Goal: Check status: Check status

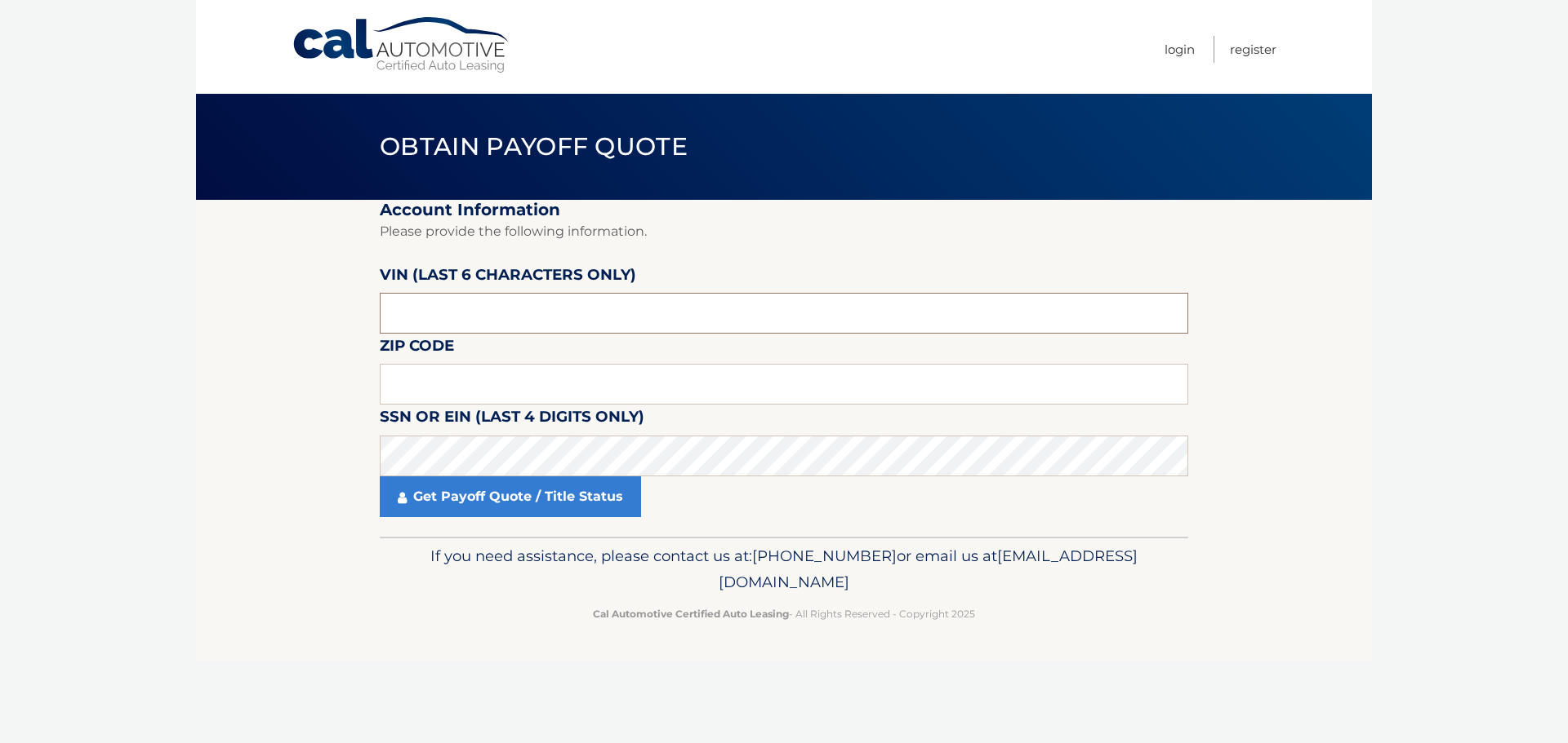
click at [469, 304] on input "text" at bounding box center [784, 313] width 808 height 41
type input "715072"
click at [463, 392] on input "text" at bounding box center [784, 384] width 808 height 41
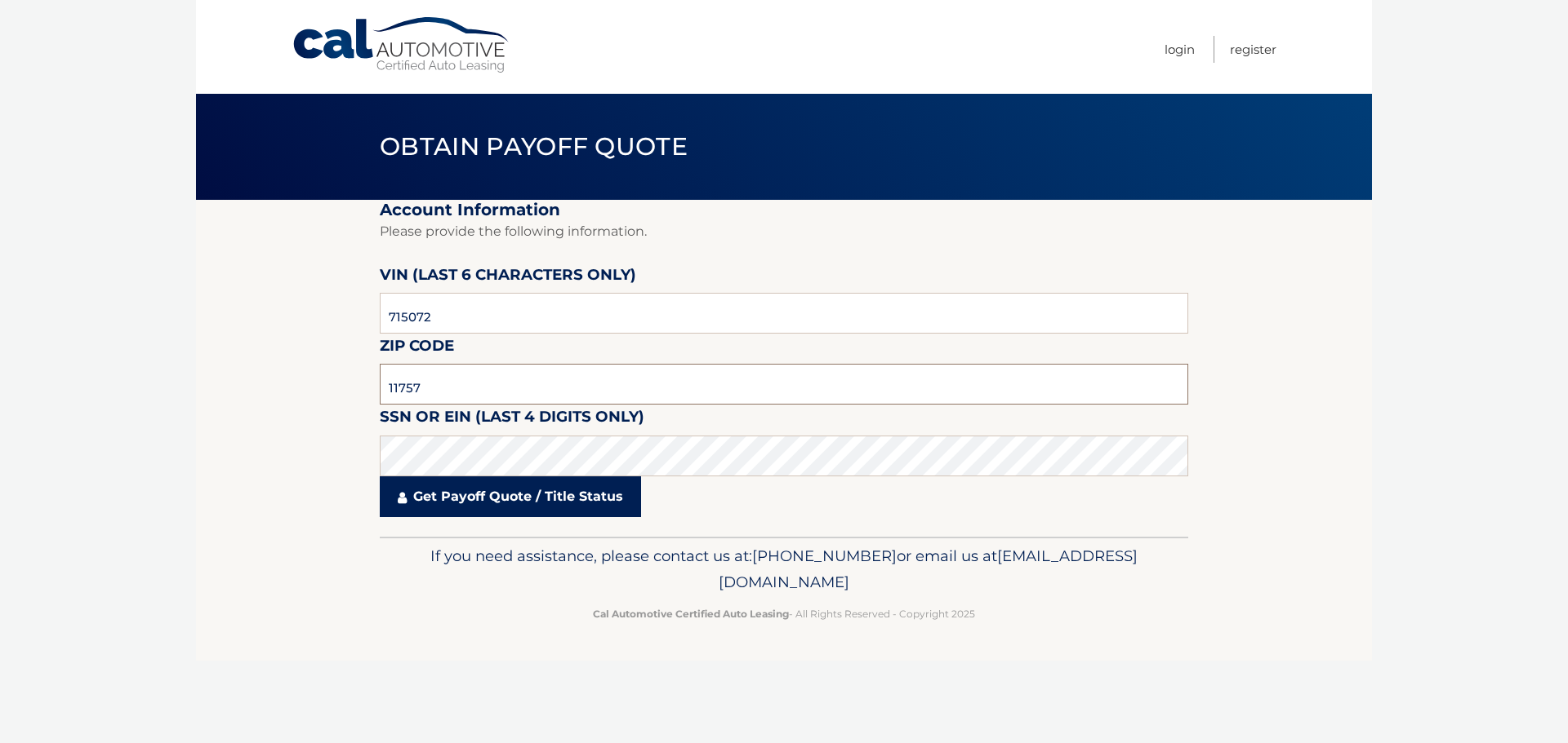
type input "11757"
click at [473, 503] on link "Get Payoff Quote / Title Status" at bounding box center [510, 496] width 261 height 41
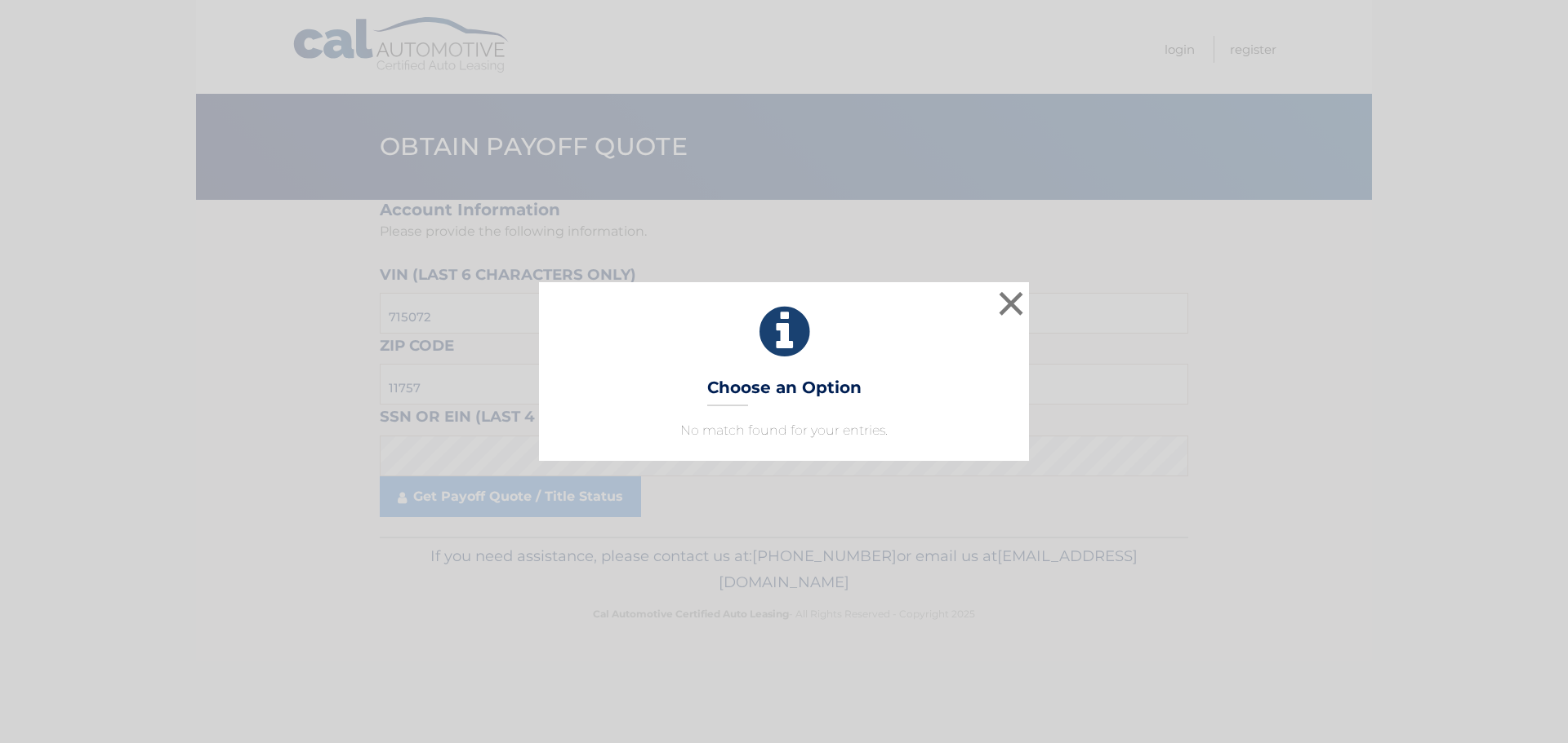
click at [817, 386] on h3 "Choose an Option" at bounding box center [784, 392] width 154 height 29
click at [1007, 295] on button "×" at bounding box center [1010, 304] width 32 height 32
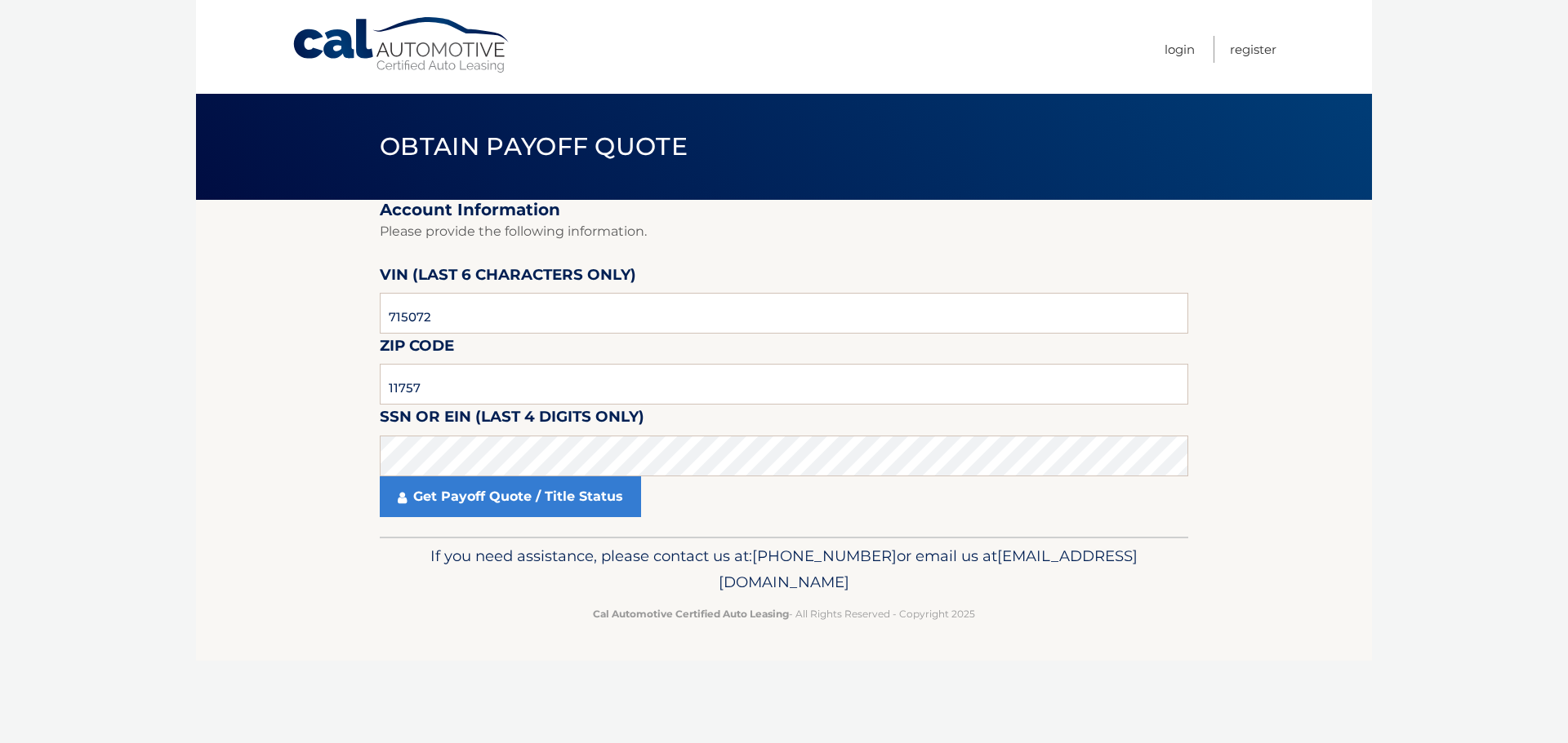
click at [248, 512] on section "Account Information Please provide the following information. [PERSON_NAME] (la…" at bounding box center [784, 369] width 1176 height 337
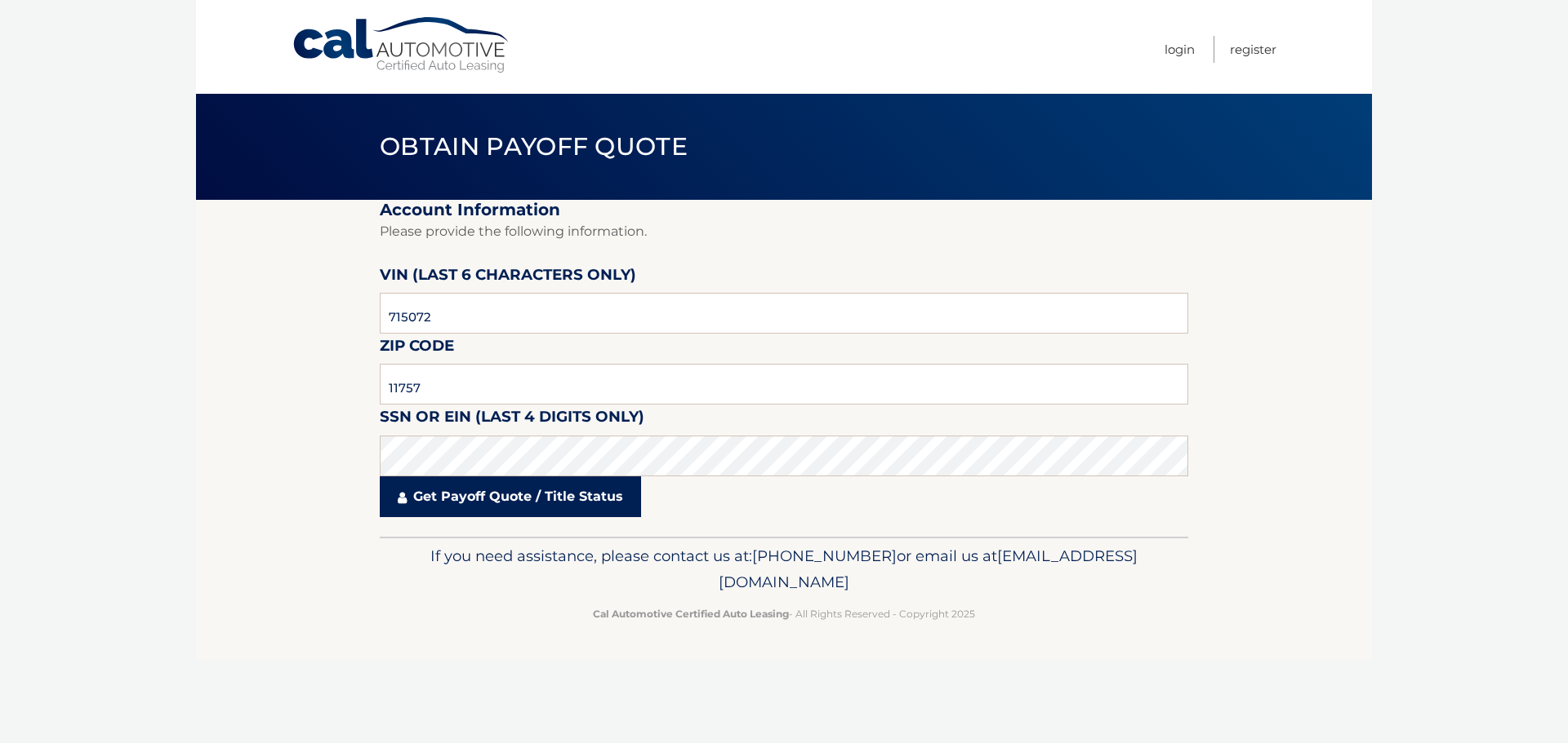
click at [438, 497] on link "Get Payoff Quote / Title Status" at bounding box center [510, 496] width 261 height 41
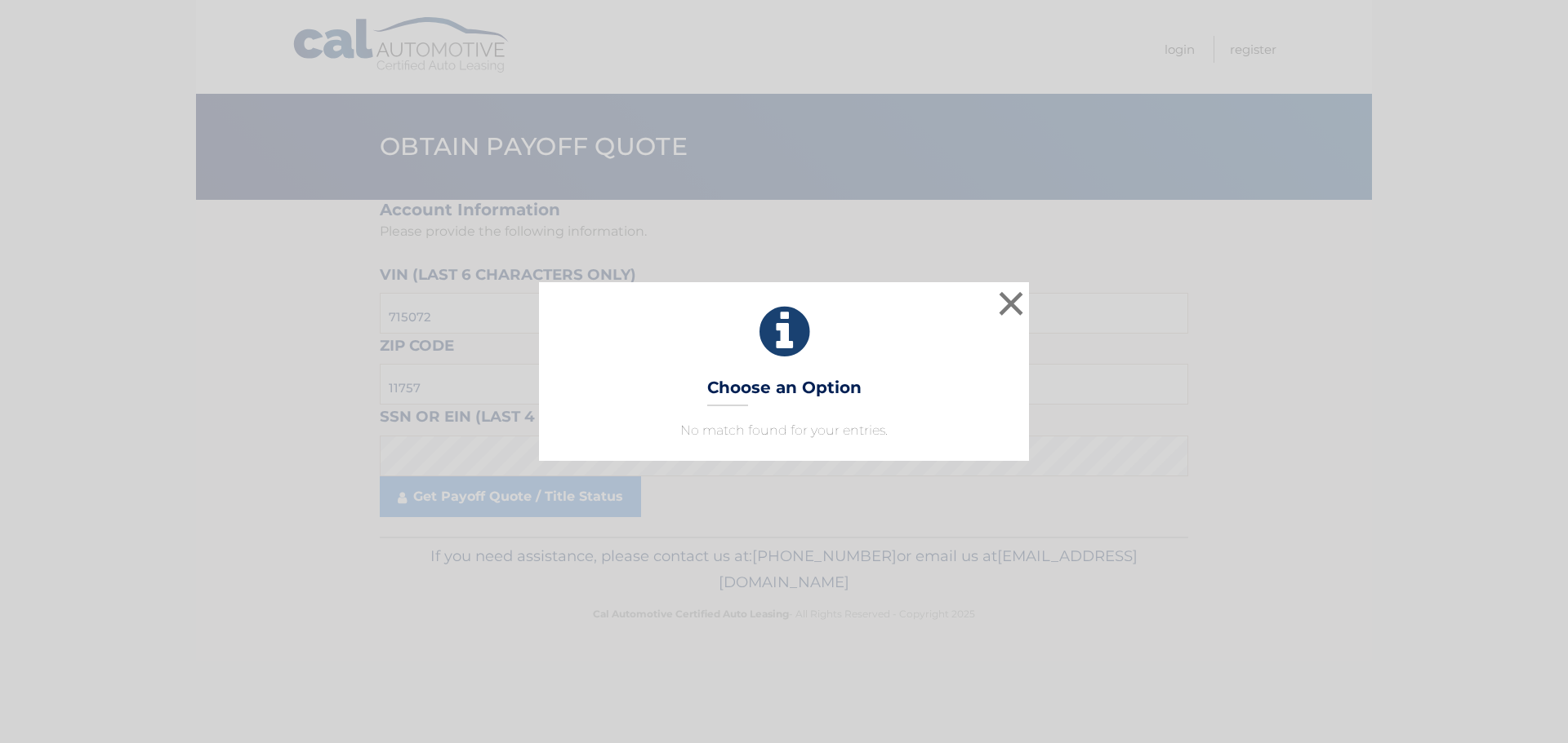
click at [812, 430] on p "No match found for your entries." at bounding box center [784, 431] width 449 height 20
click at [810, 389] on h3 "Choose an Option" at bounding box center [784, 392] width 154 height 29
click at [784, 398] on h3 "Choose an Option" at bounding box center [784, 392] width 154 height 29
click at [743, 391] on h3 "Choose an Option" at bounding box center [784, 392] width 154 height 29
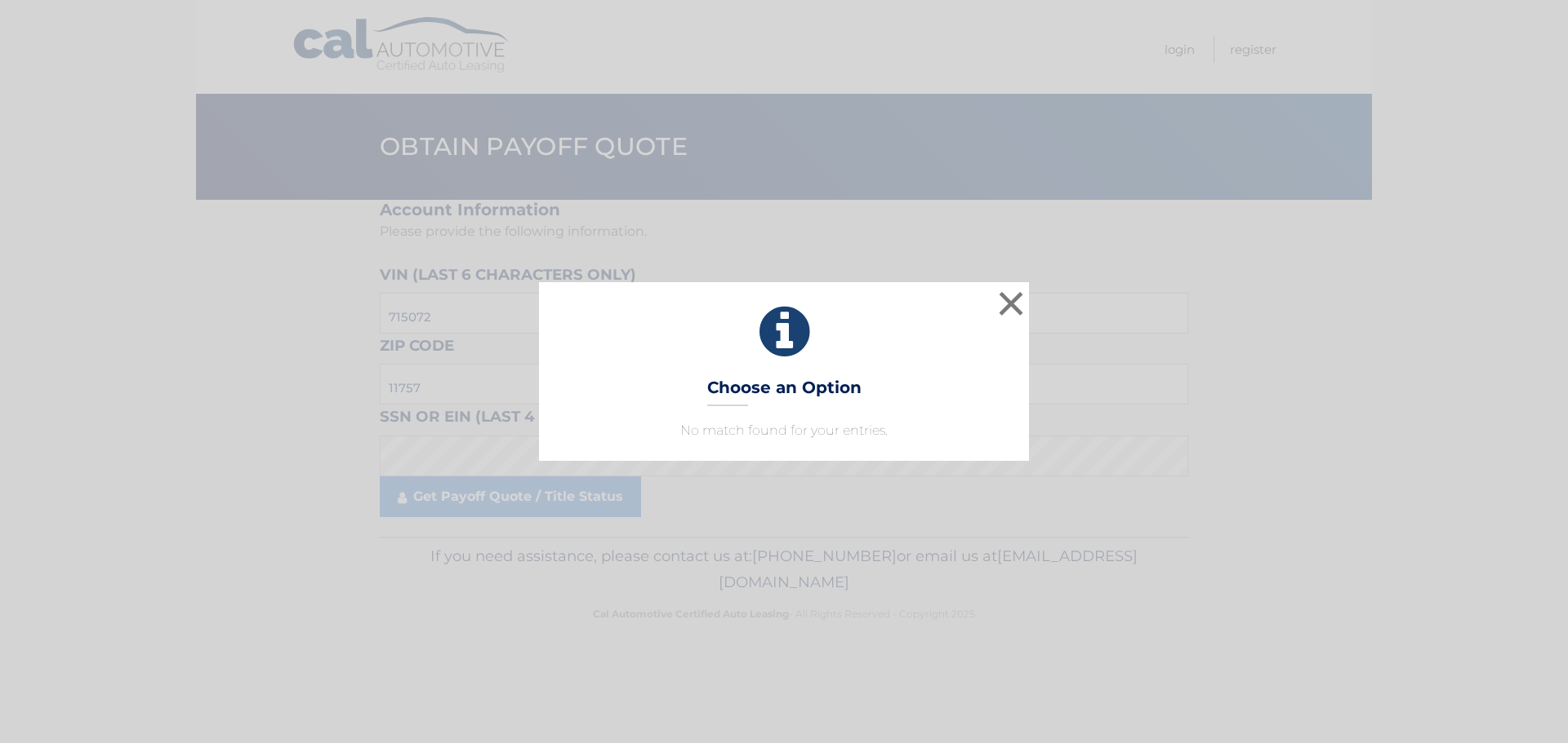
click at [739, 402] on h3 "Choose an Option" at bounding box center [784, 392] width 154 height 29
click at [732, 430] on p "No match found for your entries." at bounding box center [784, 431] width 449 height 20
click at [1011, 302] on button "×" at bounding box center [1010, 304] width 32 height 32
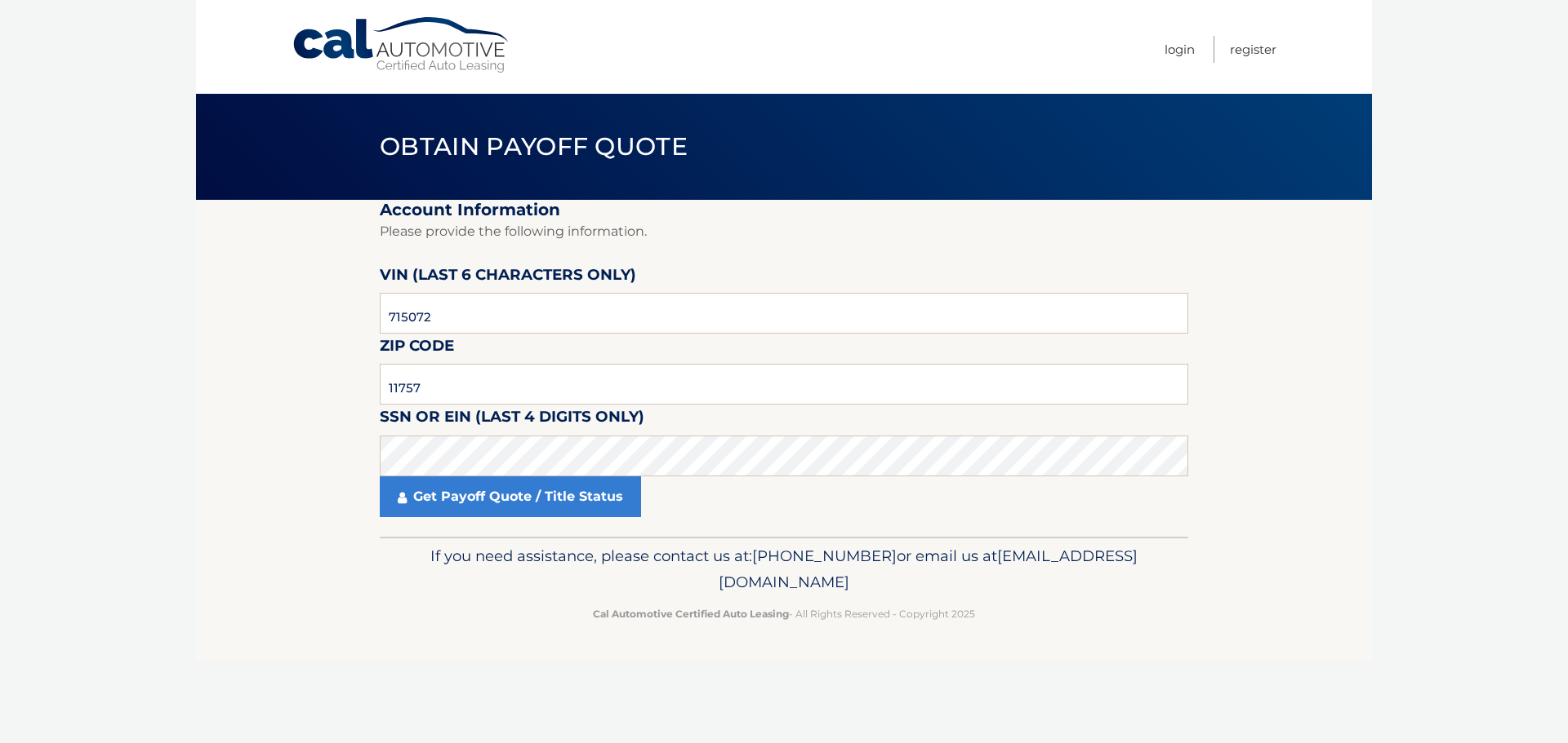
click at [9, 628] on body "Cal Automotive Menu Login Register Obtain Payoff Quote" at bounding box center [784, 372] width 1568 height 743
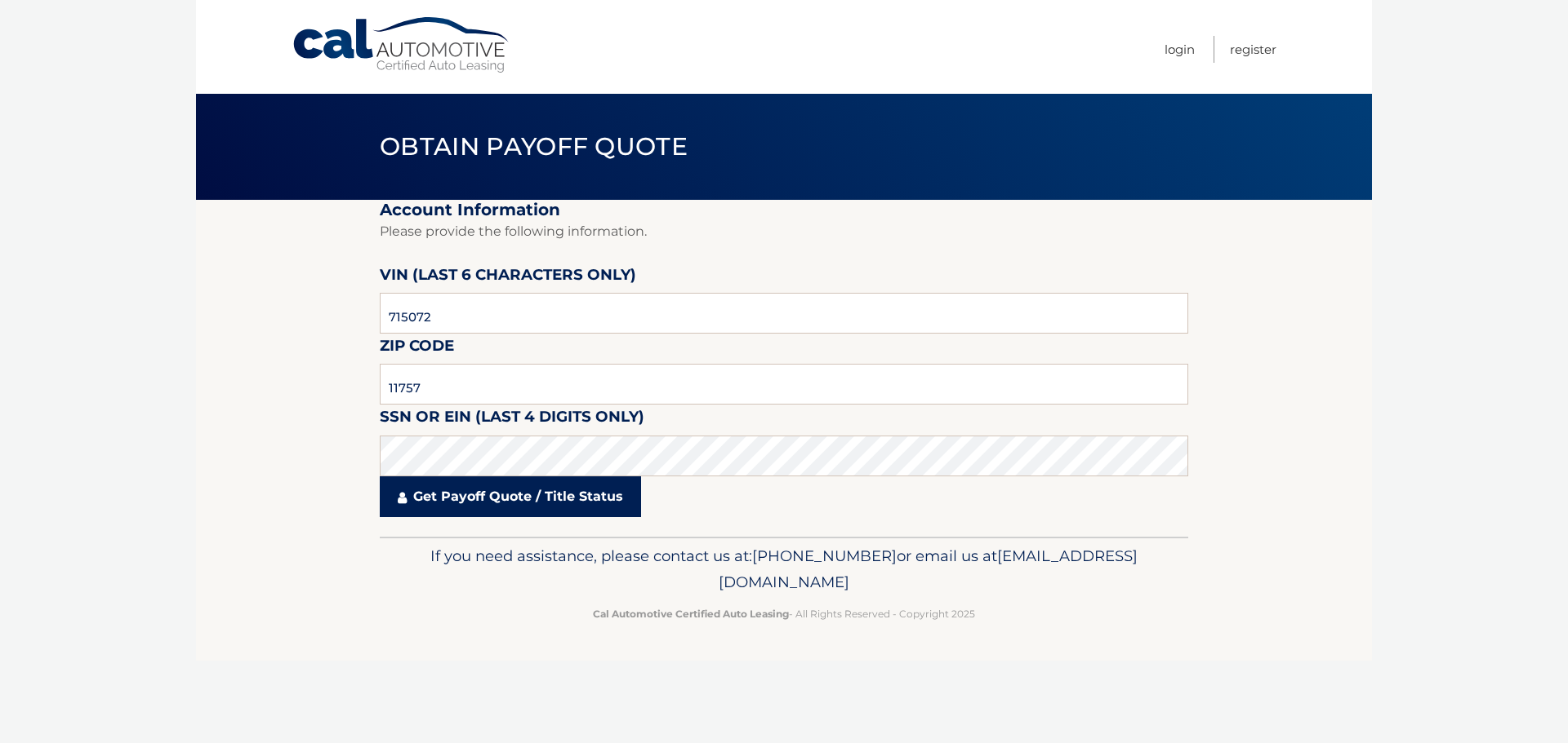
click at [471, 503] on link "Get Payoff Quote / Title Status" at bounding box center [510, 496] width 261 height 41
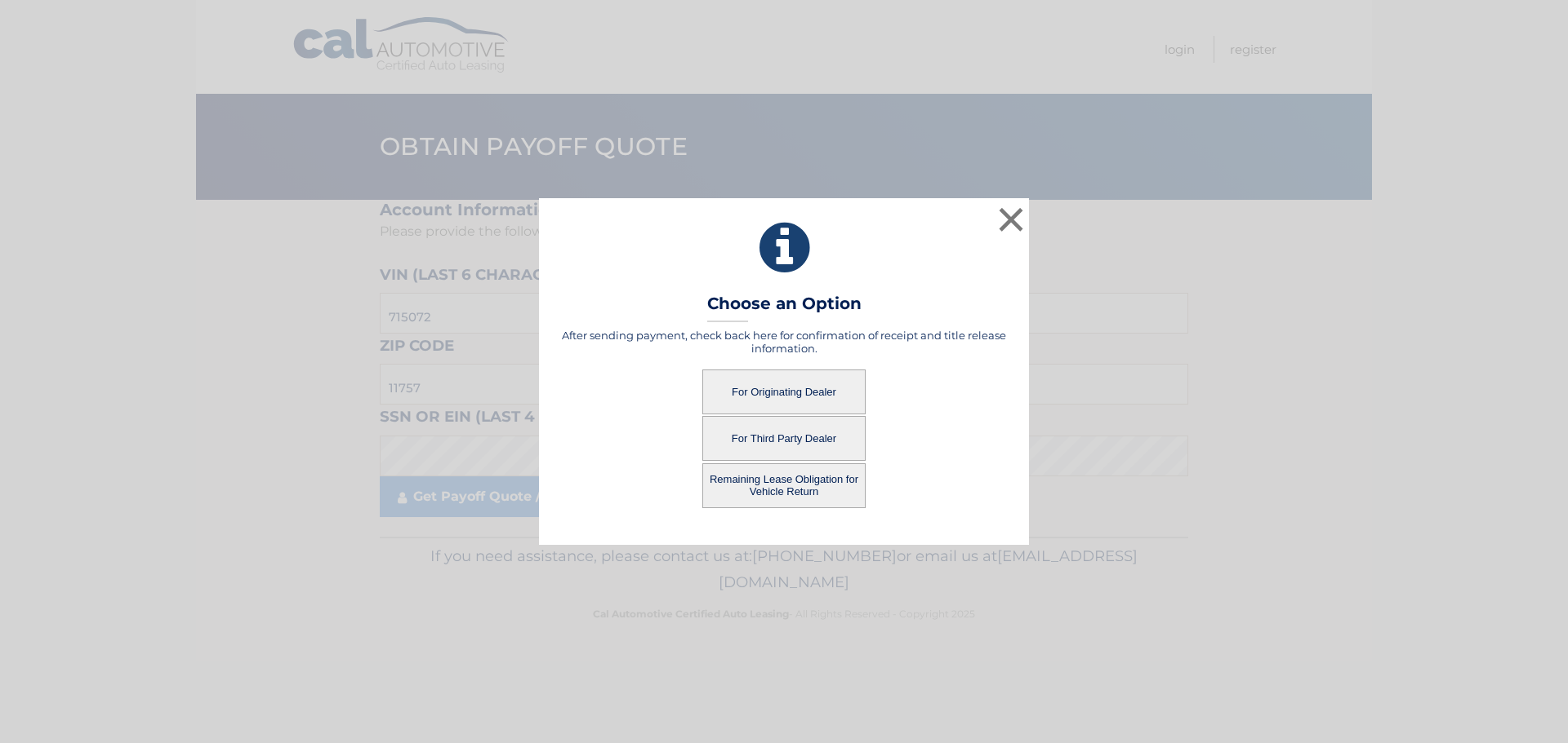
click at [799, 389] on button "For Originating Dealer" at bounding box center [784, 392] width 163 height 45
click at [782, 394] on button "For Originating Dealer" at bounding box center [784, 392] width 163 height 45
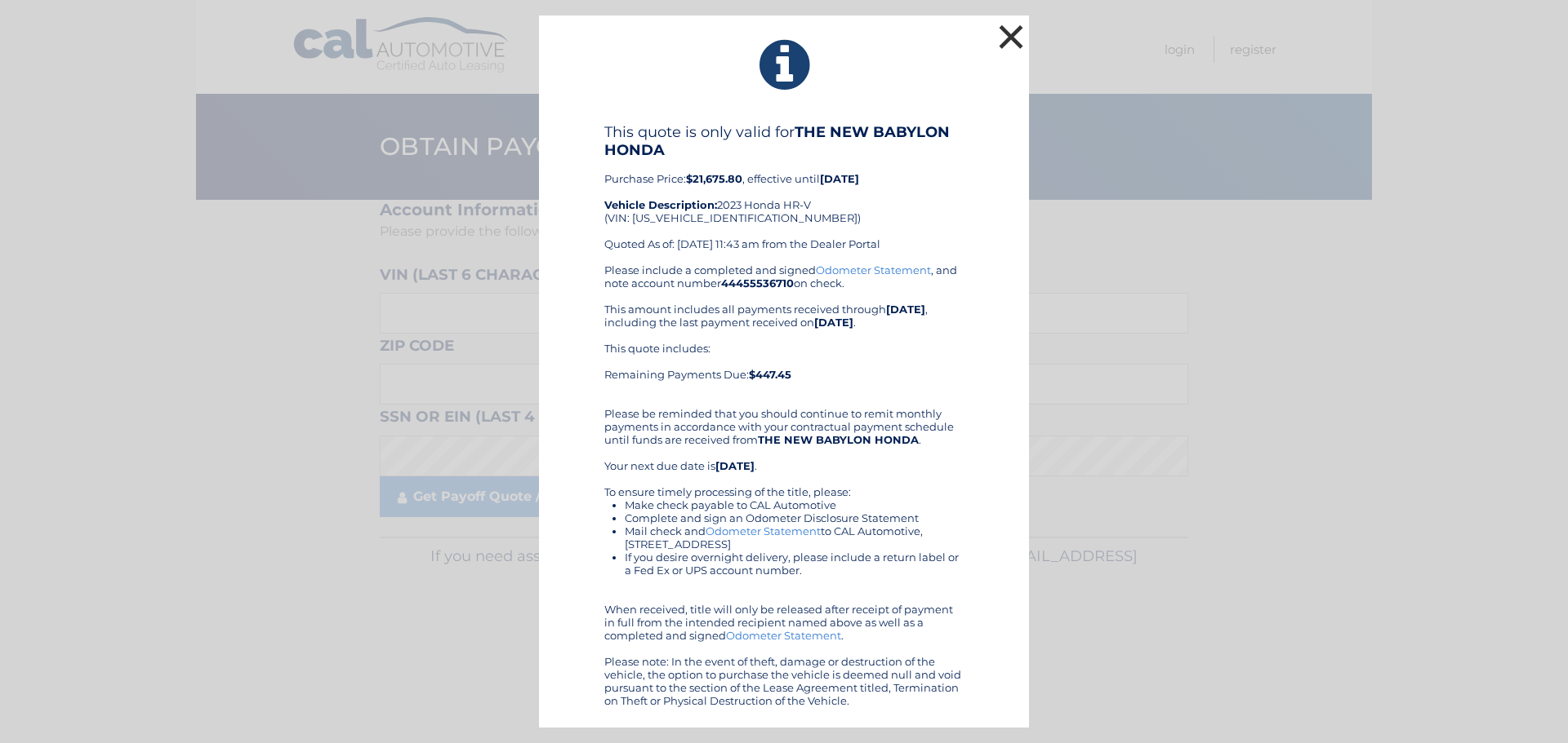
click at [1008, 26] on button "×" at bounding box center [1010, 36] width 32 height 32
